Goal: Information Seeking & Learning: Learn about a topic

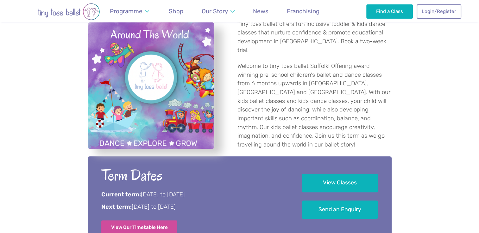
scroll to position [203, 0]
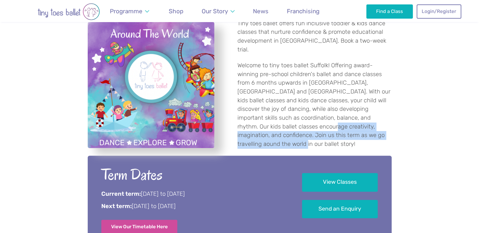
drag, startPoint x: 384, startPoint y: 129, endPoint x: 277, endPoint y: 121, distance: 107.5
click at [277, 121] on p "Welcome to tiny toes ballet Suffolk! Offering award-winning pre-school children…" at bounding box center [314, 104] width 154 height 87
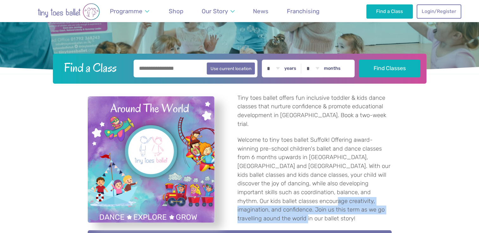
scroll to position [151, 0]
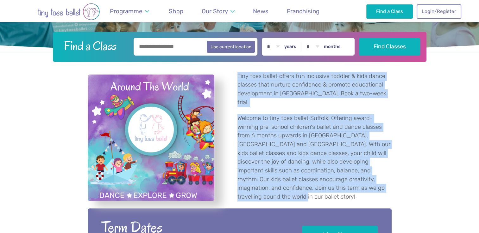
drag, startPoint x: 238, startPoint y: 74, endPoint x: 389, endPoint y: 185, distance: 187.3
click at [389, 185] on div "Tiny toes ballet offers fun inclusive toddler & kids dance classes that nurture…" at bounding box center [240, 138] width 304 height 152
copy div "Tiny toes ballet offers fun inclusive toddler & kids dance classes that nurture…"
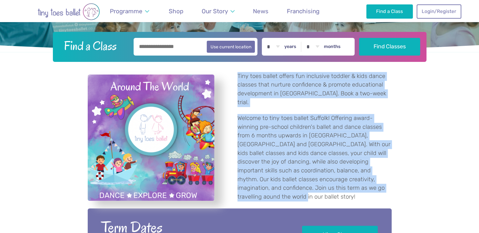
copy div "Tiny toes ballet offers fun inclusive toddler & kids dance classes that nurture…"
